Goal: Information Seeking & Learning: Learn about a topic

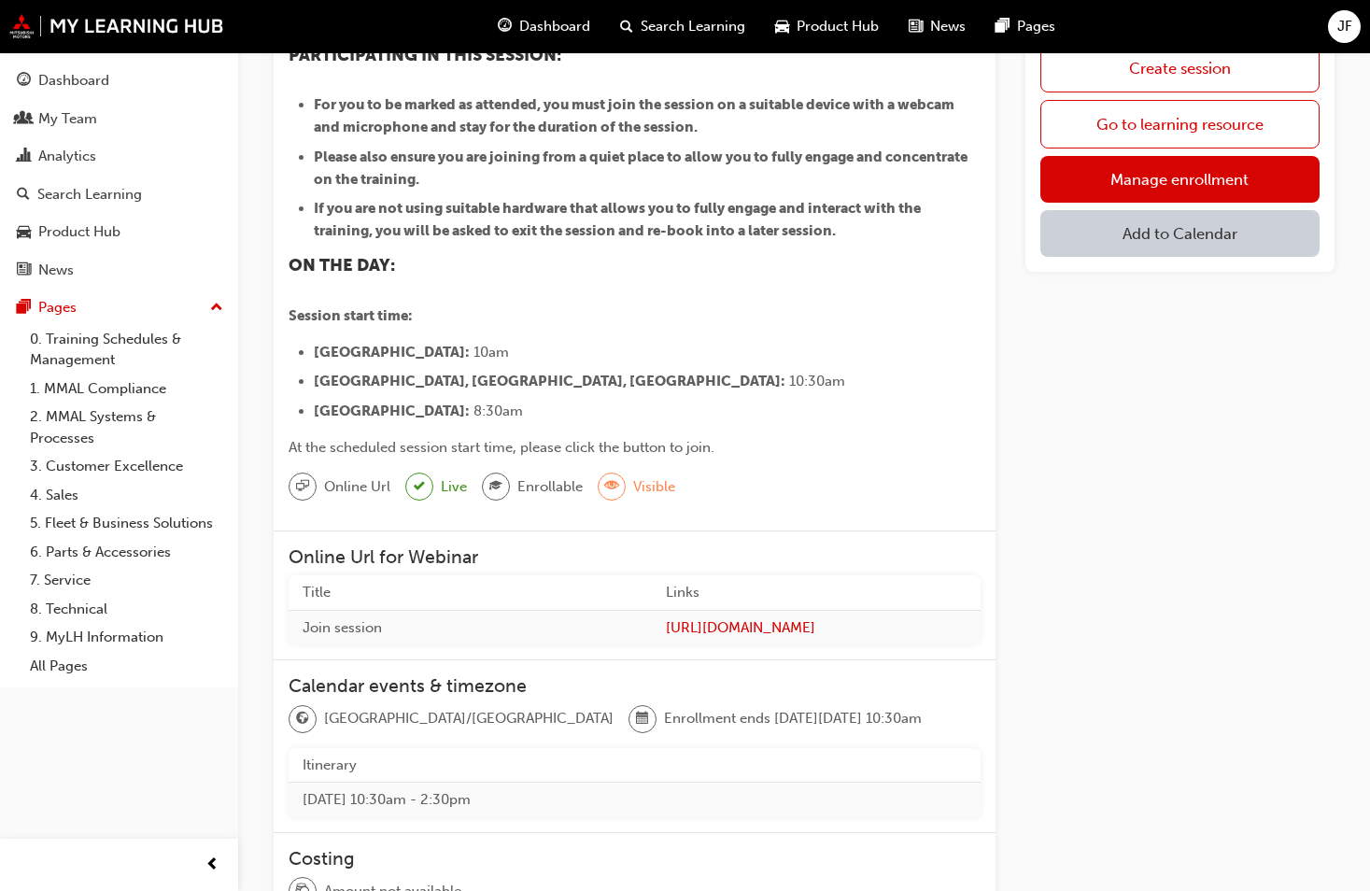
scroll to position [93, 0]
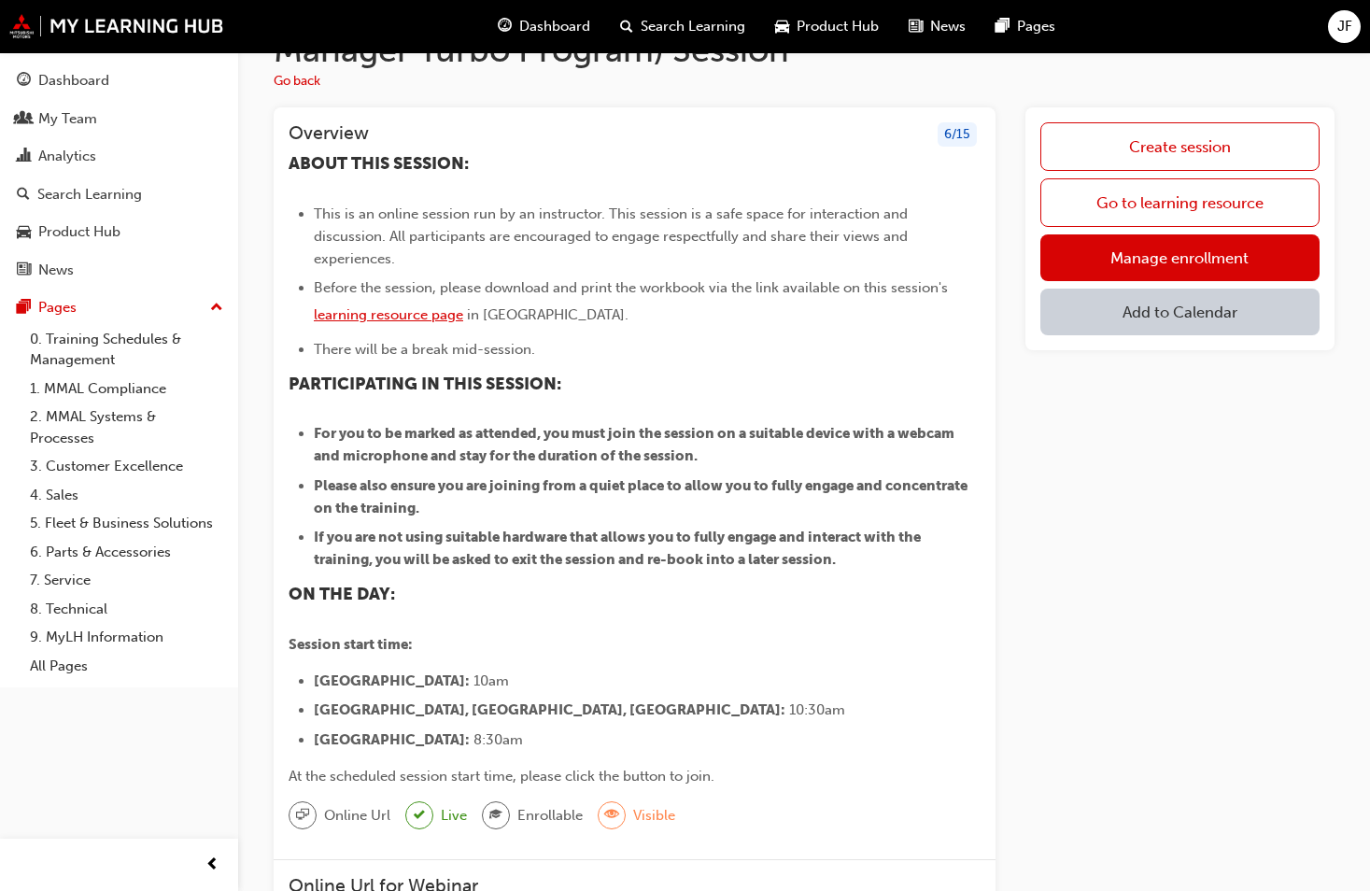
click at [389, 306] on span "learning resource page" at bounding box center [388, 314] width 149 height 17
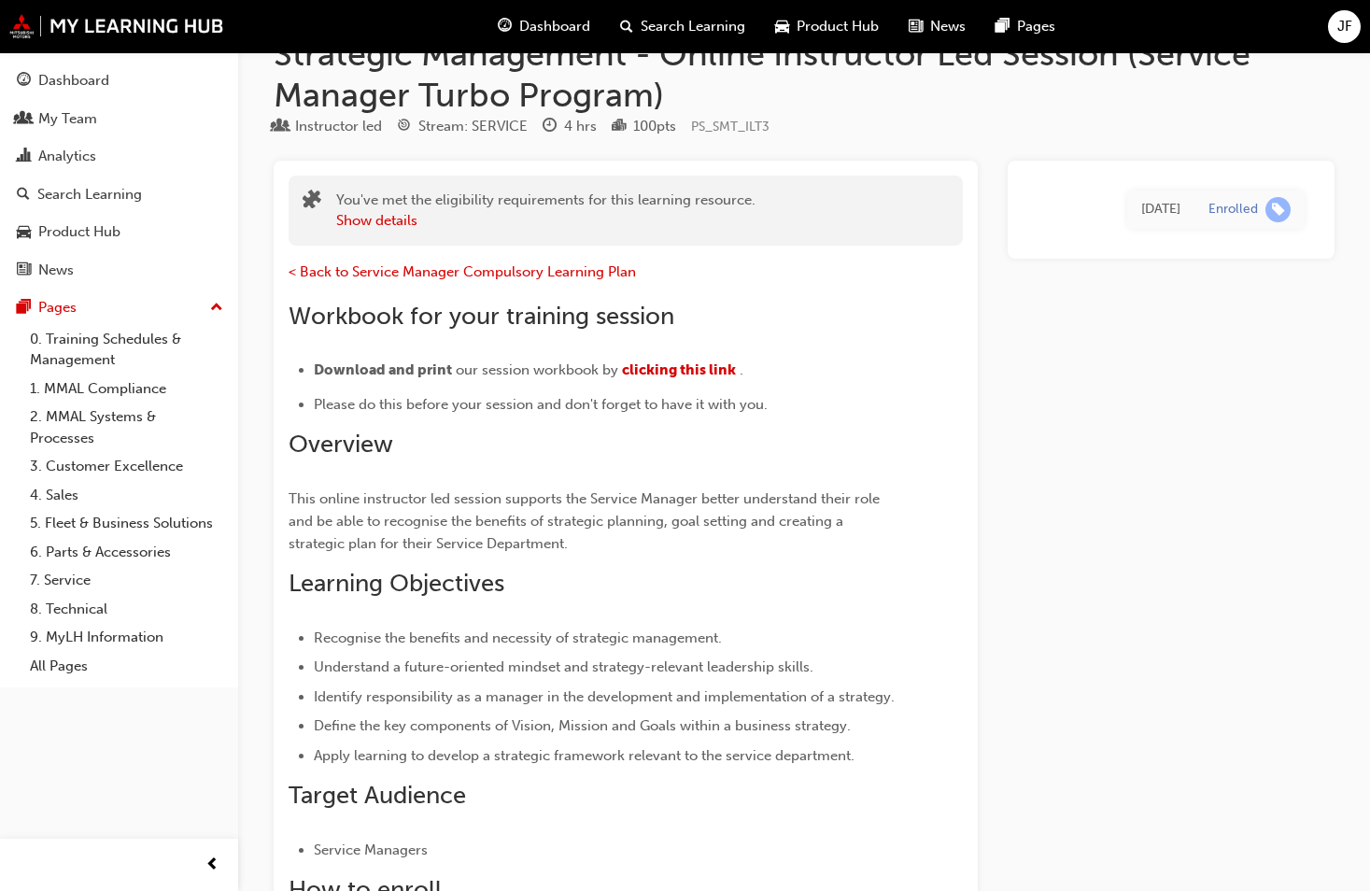
scroll to position [93, 0]
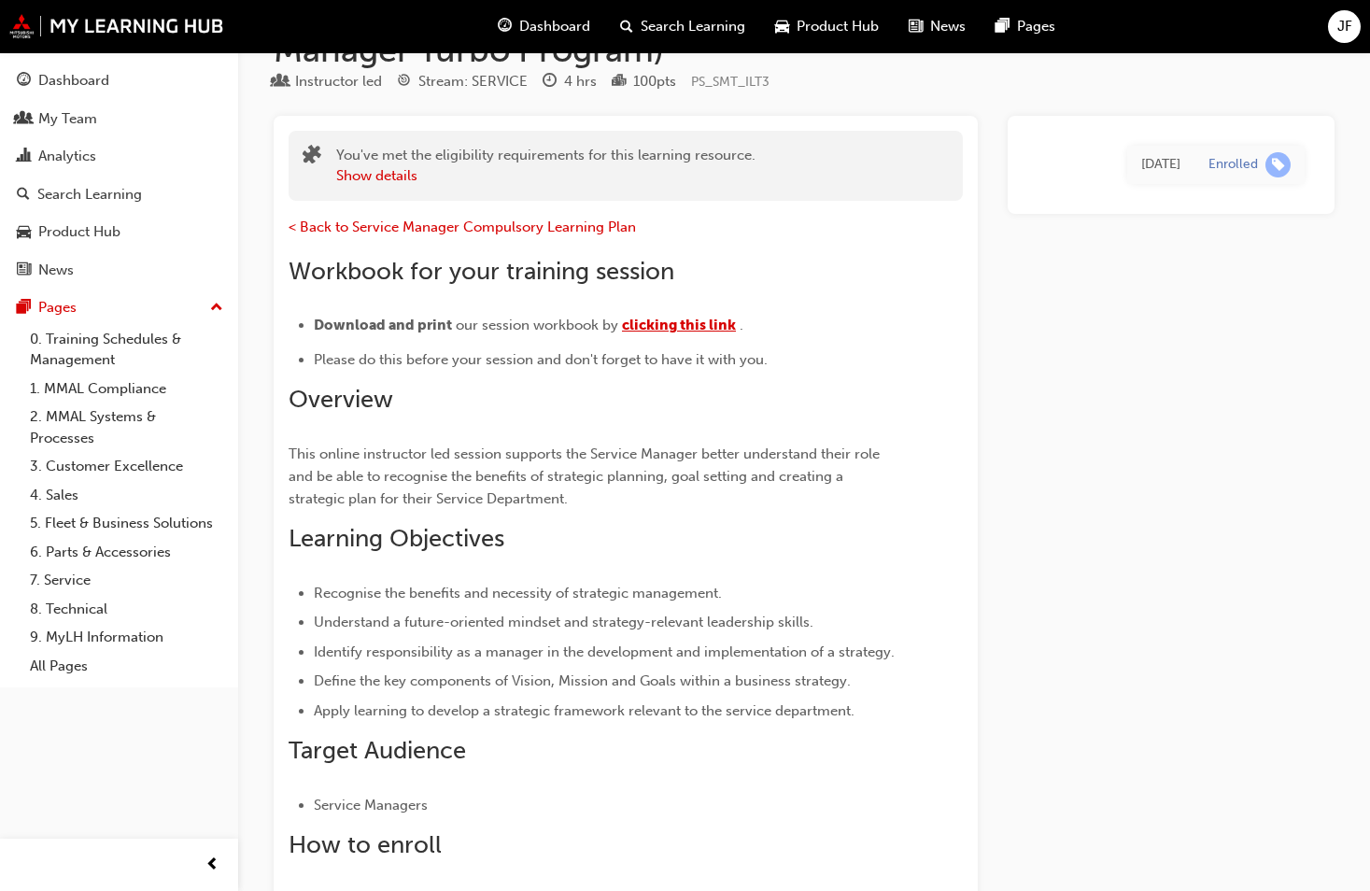
click at [673, 330] on span "clicking this link" at bounding box center [679, 325] width 114 height 17
